Goal: Find specific page/section: Find specific page/section

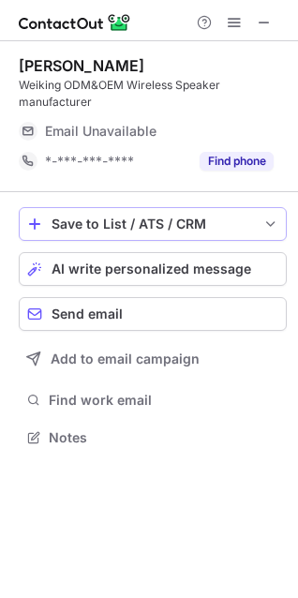
scroll to position [424, 298]
click at [263, 23] on span at bounding box center [264, 22] width 15 height 15
